Goal: Task Accomplishment & Management: Manage account settings

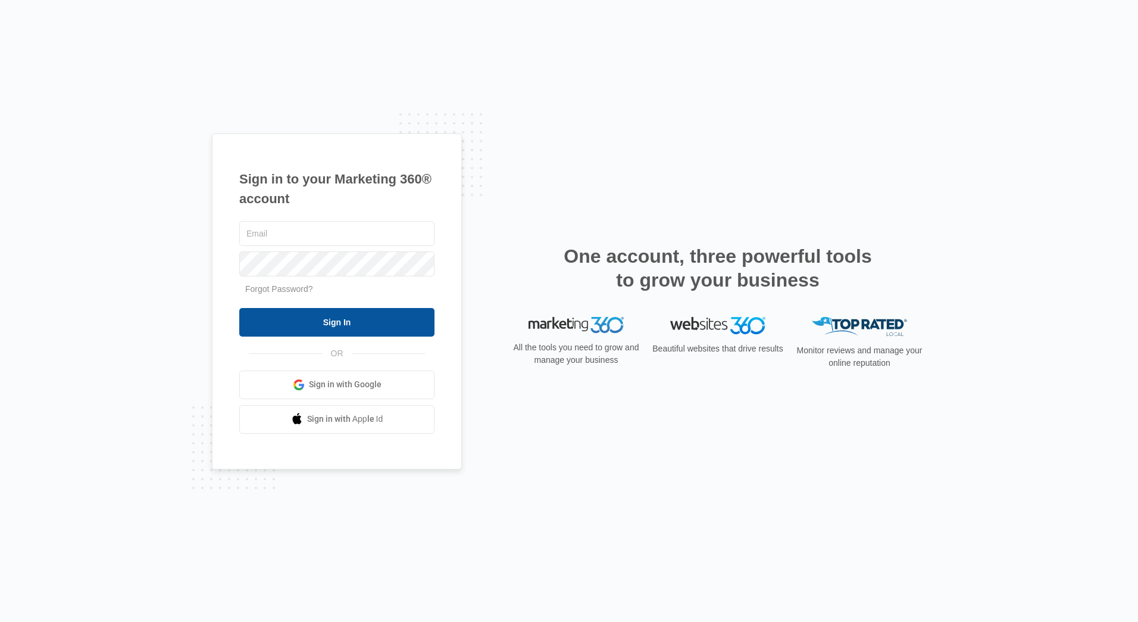
type input "[EMAIL_ADDRESS][DOMAIN_NAME]"
click at [304, 311] on input "Sign In" at bounding box center [336, 322] width 195 height 29
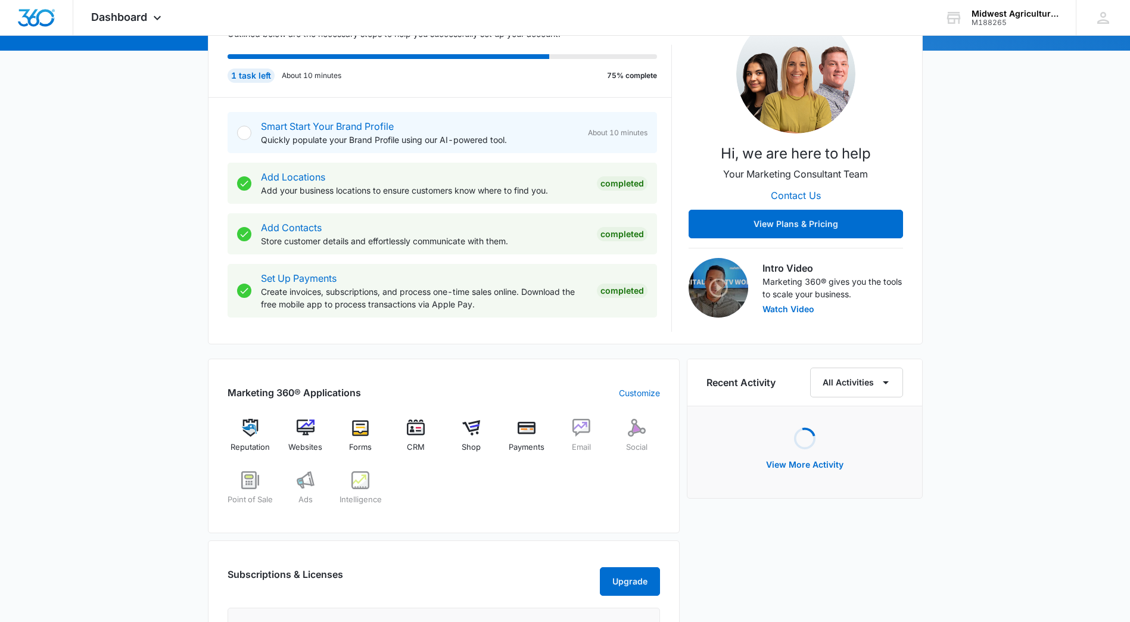
scroll to position [179, 0]
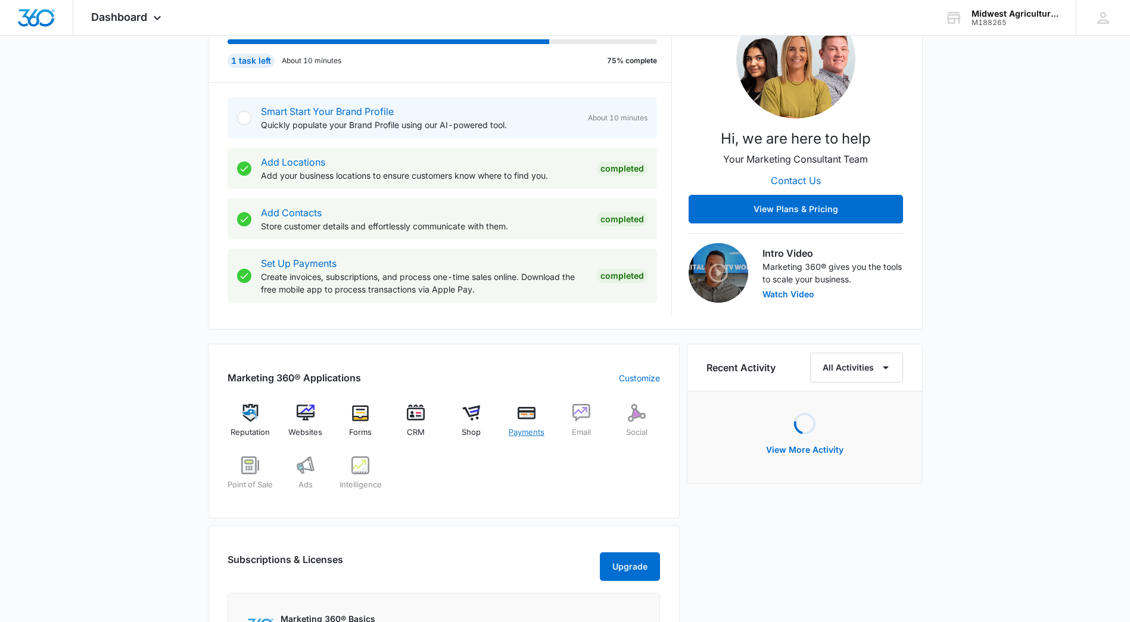
click at [525, 416] on img at bounding box center [526, 413] width 18 height 18
